Goal: Navigation & Orientation: Find specific page/section

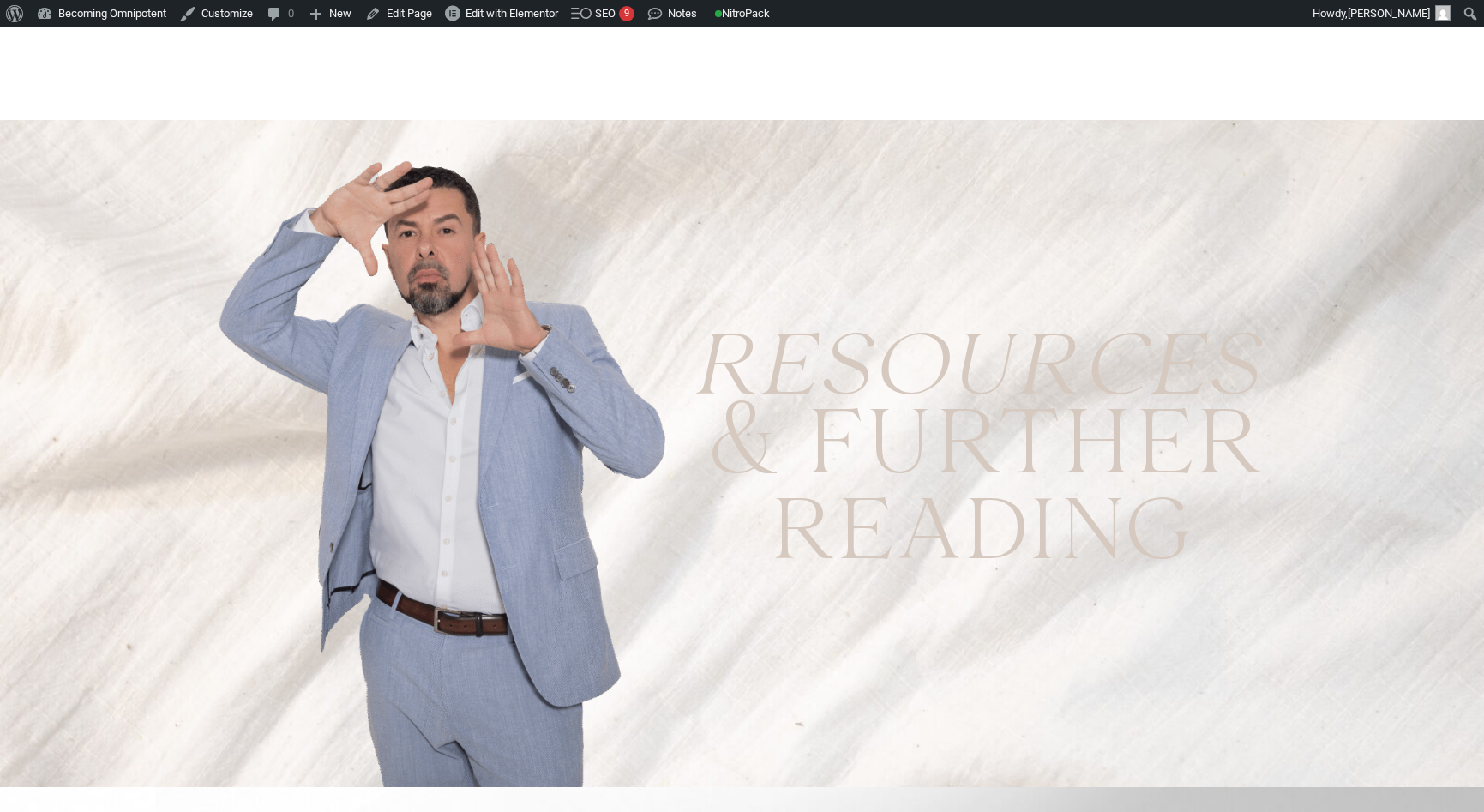
scroll to position [200, 0]
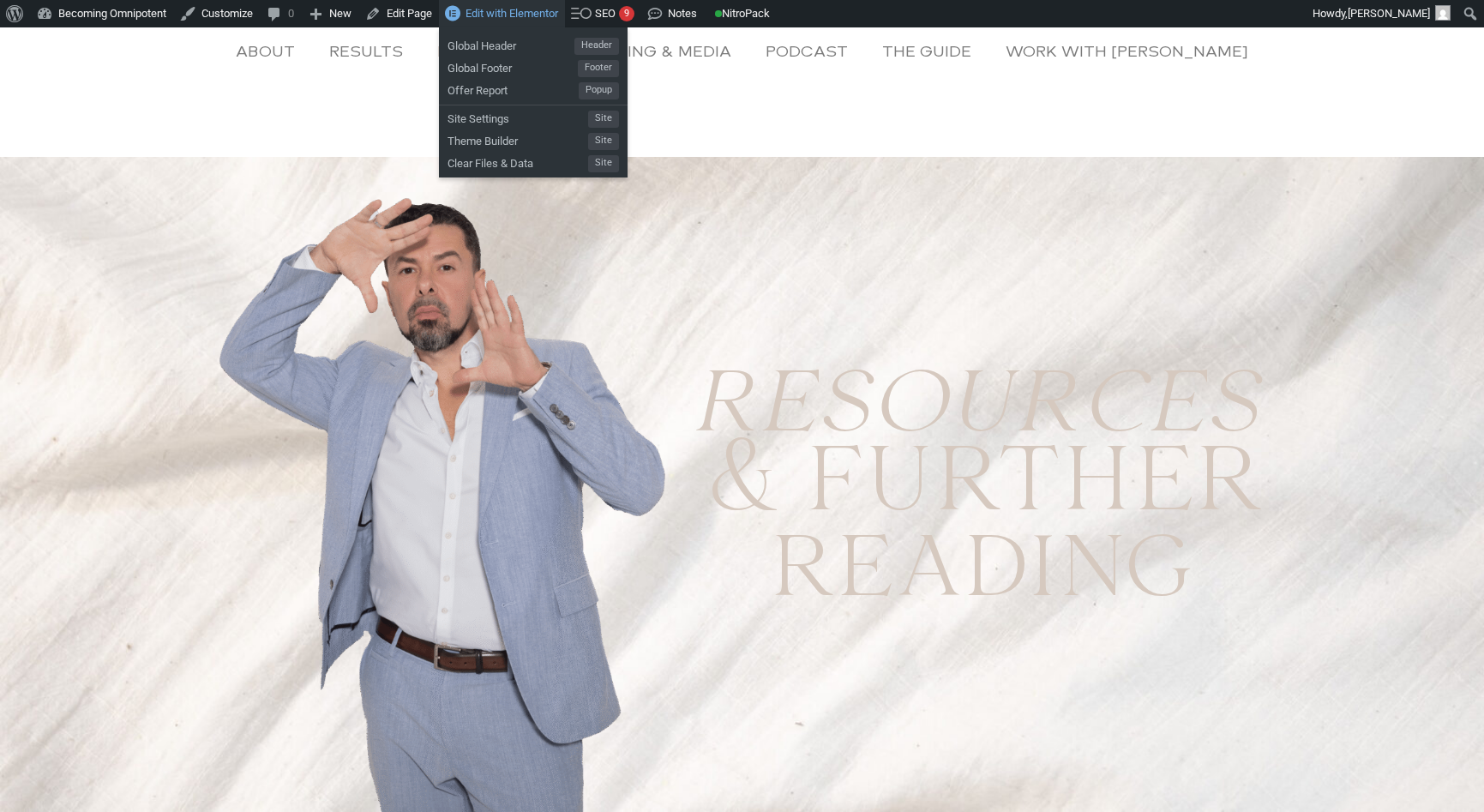
click at [518, 15] on span "Edit with Elementor" at bounding box center [512, 13] width 93 height 12
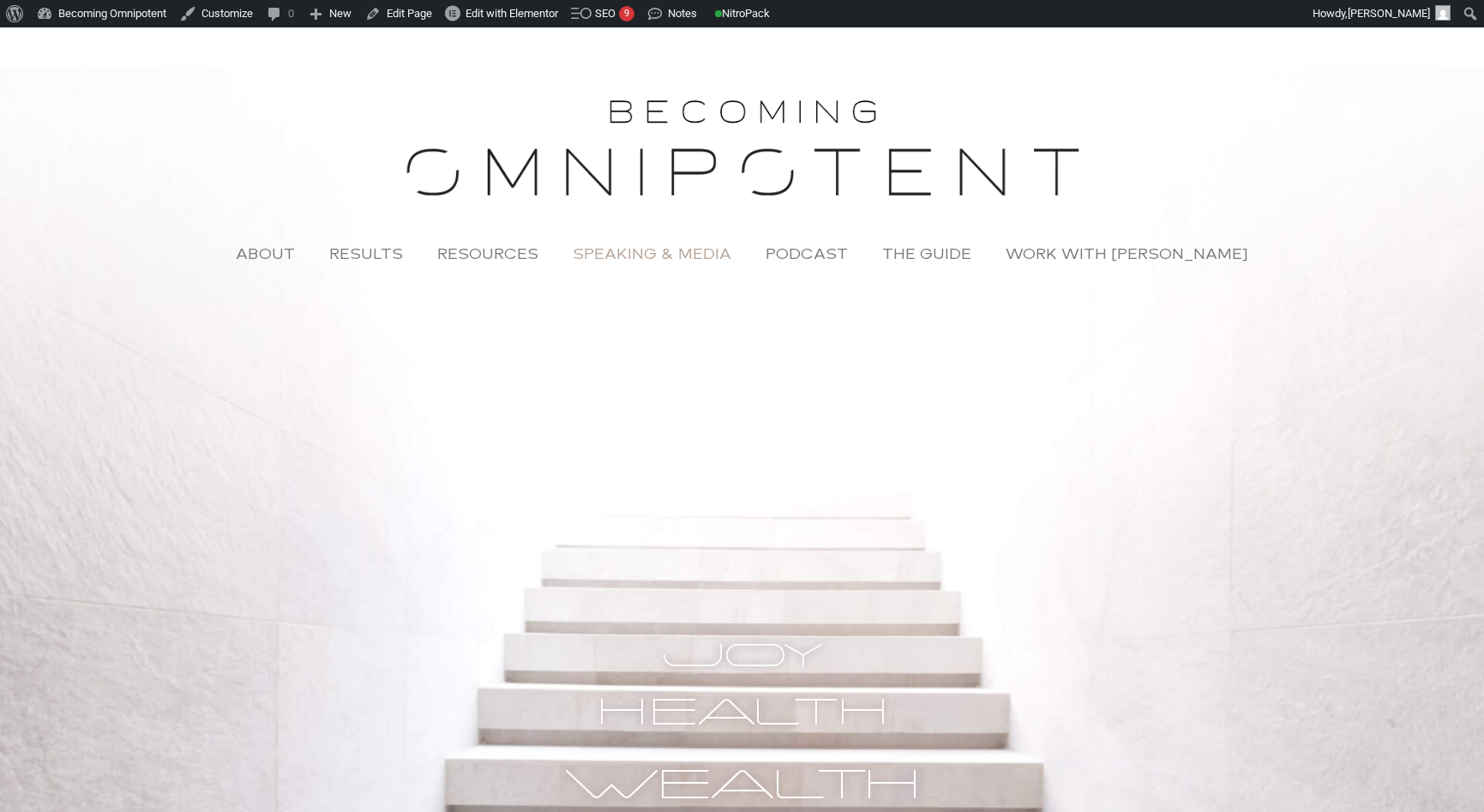
click at [676, 253] on link "Speaking & Media" at bounding box center [652, 253] width 193 height 39
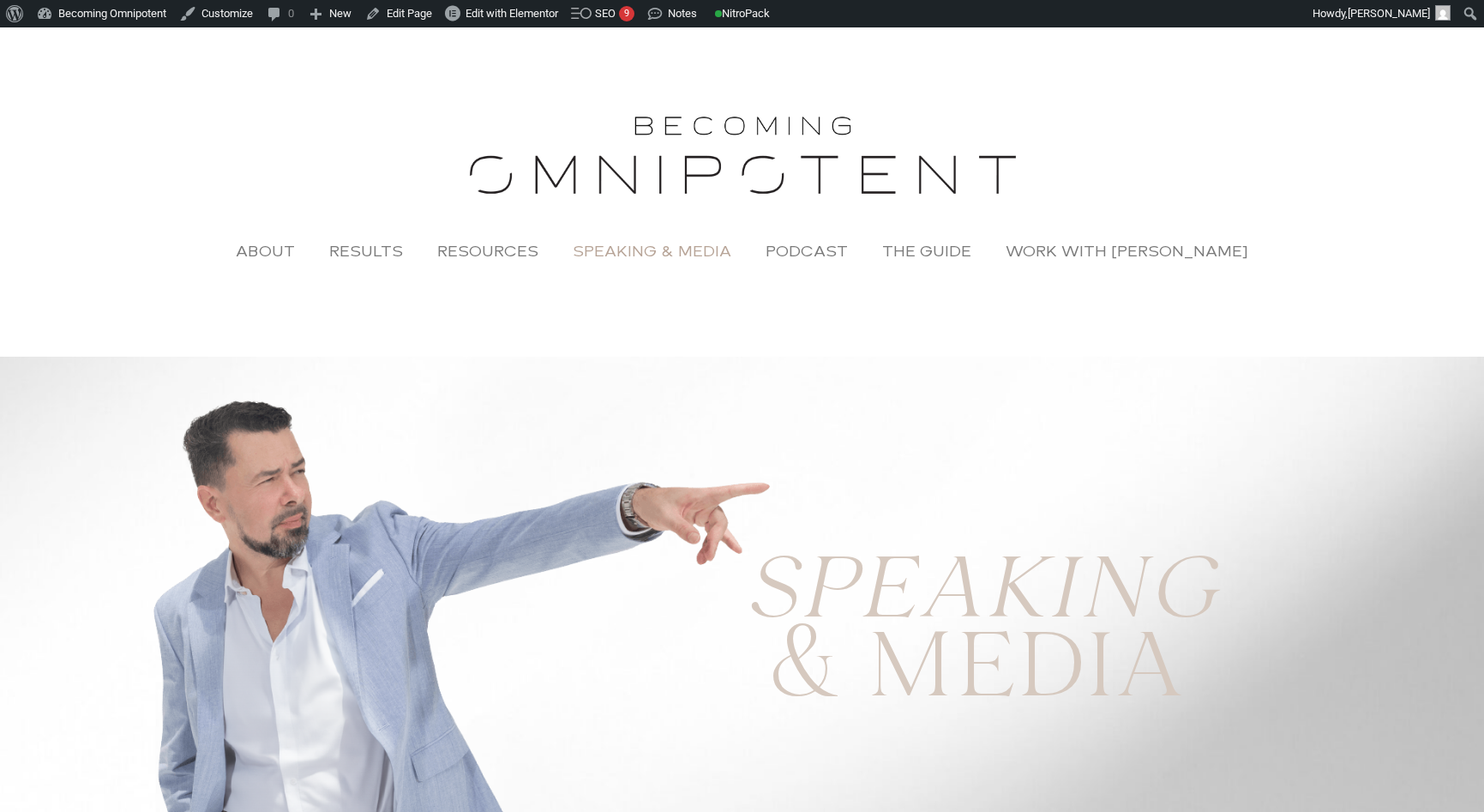
click at [696, 153] on img at bounding box center [742, 155] width 558 height 84
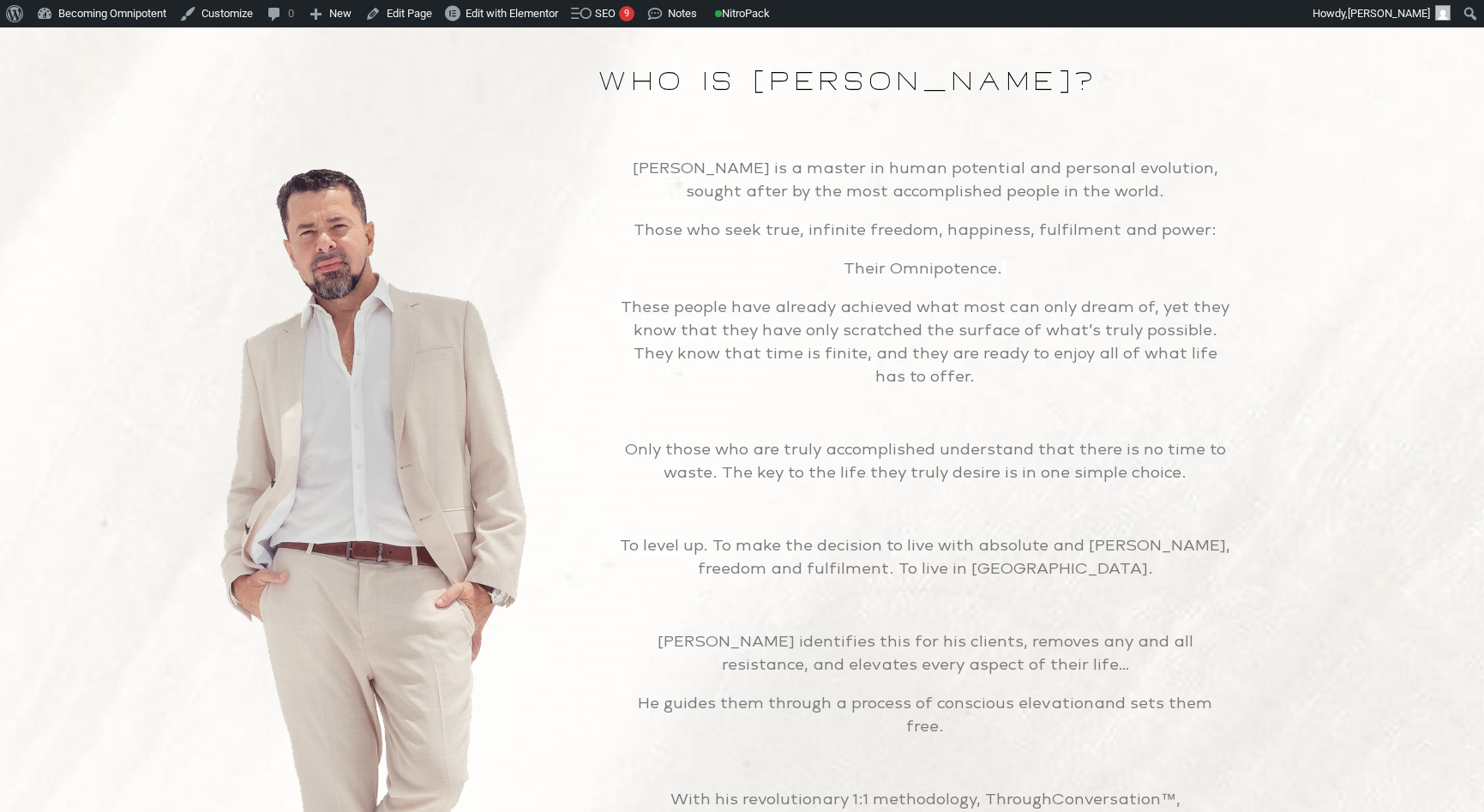
scroll to position [9606, 0]
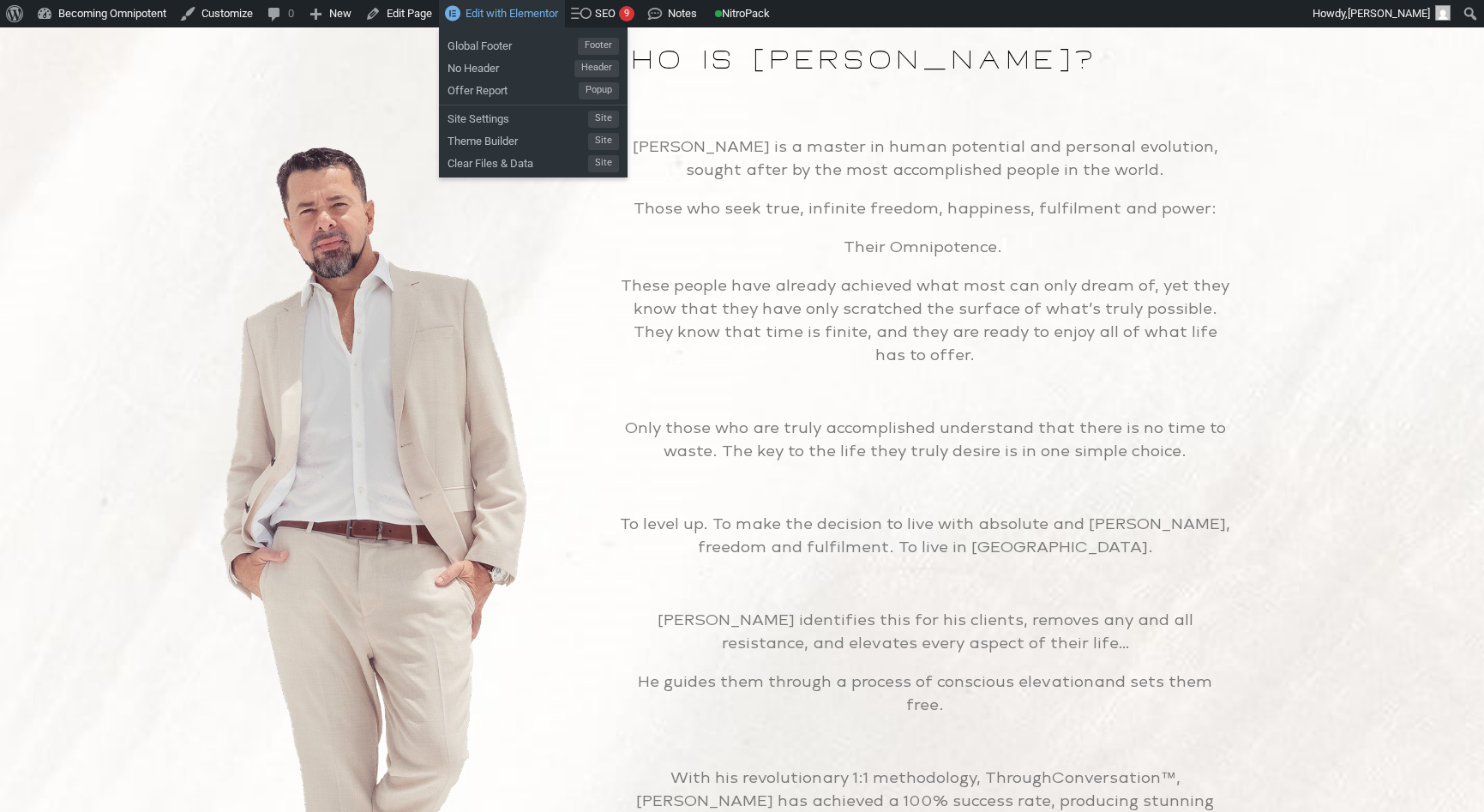
click at [538, 17] on span "Edit with Elementor" at bounding box center [512, 13] width 93 height 12
